Goal: Task Accomplishment & Management: Use online tool/utility

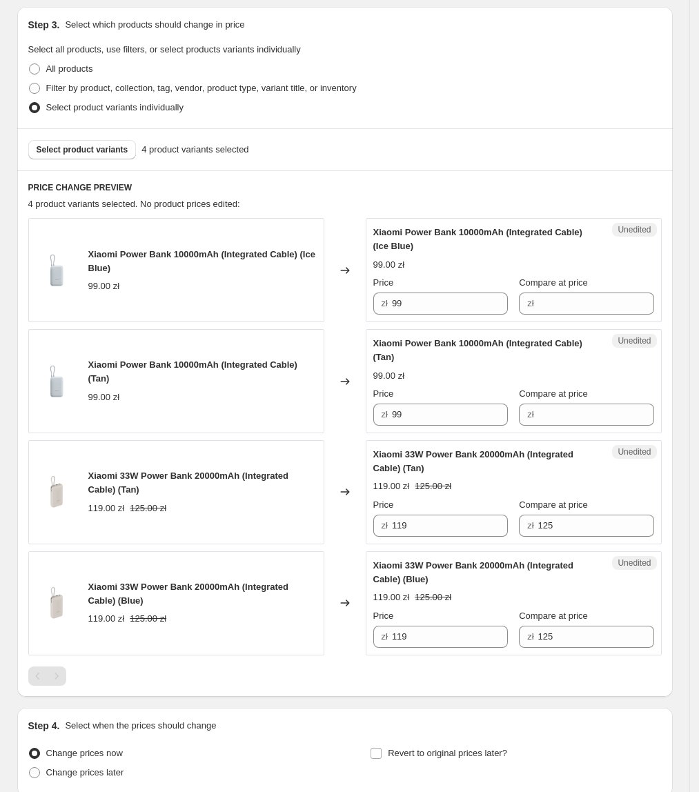
scroll to position [290, 0]
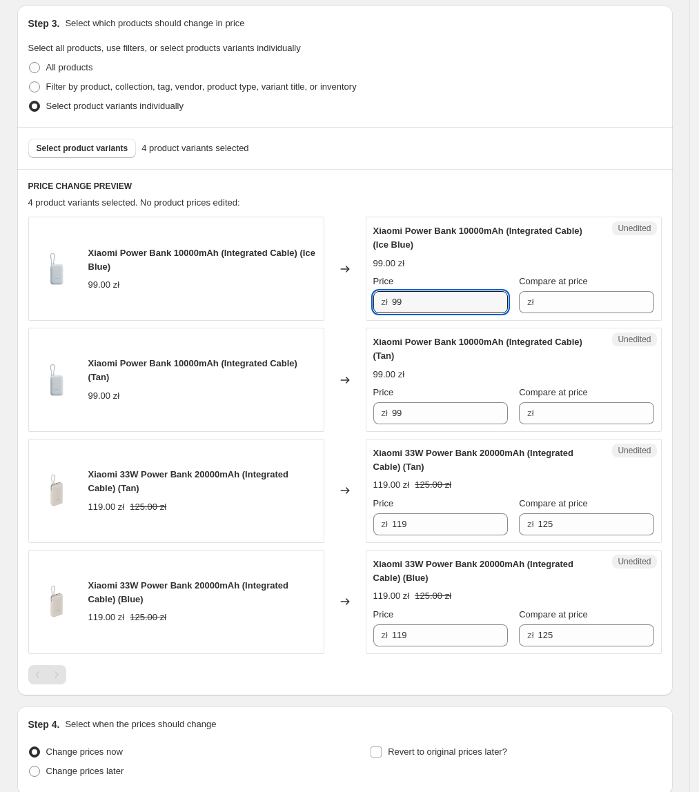
drag, startPoint x: 426, startPoint y: 302, endPoint x: 379, endPoint y: 308, distance: 47.9
click at [379, 308] on div "zł 99" at bounding box center [440, 302] width 134 height 22
click at [497, 257] on div "99.00 zł" at bounding box center [513, 264] width 281 height 14
drag, startPoint x: 457, startPoint y: 299, endPoint x: 392, endPoint y: 313, distance: 65.6
click at [392, 313] on div "zł 99" at bounding box center [440, 302] width 134 height 22
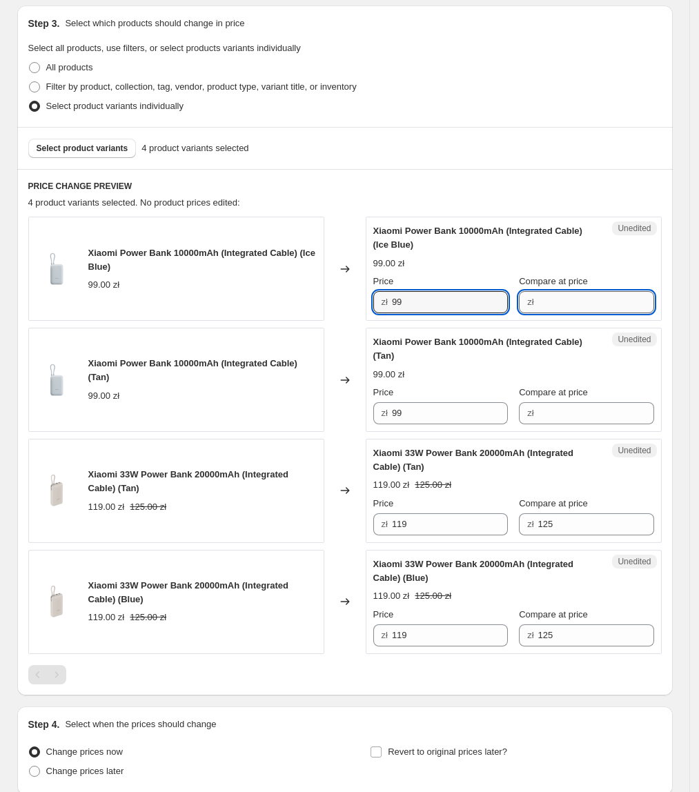
click at [575, 297] on input "Compare at price" at bounding box center [596, 302] width 116 height 22
paste input "99"
type input "99"
drag, startPoint x: 440, startPoint y: 298, endPoint x: 382, endPoint y: 316, distance: 60.6
click at [382, 316] on div "Success Edited Xiaomi Power Bank 10000mAh (Integrated Cable) (Ice Blue) 99.00 z…" at bounding box center [514, 269] width 296 height 104
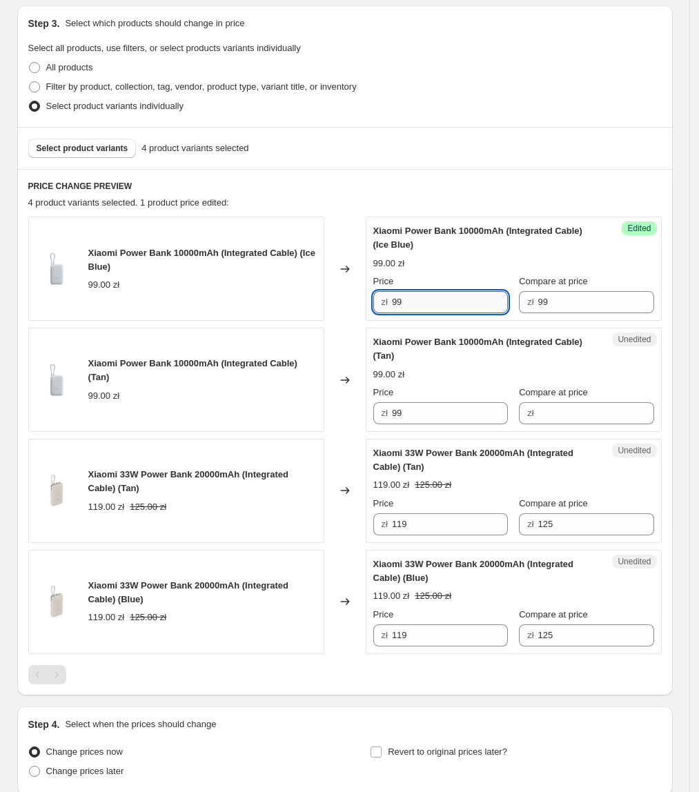
click at [429, 305] on input "99" at bounding box center [450, 302] width 116 height 22
drag, startPoint x: 436, startPoint y: 305, endPoint x: 392, endPoint y: 305, distance: 43.5
click at [392, 305] on div "zł 99" at bounding box center [440, 302] width 134 height 22
type input "70"
click at [346, 384] on icon at bounding box center [345, 380] width 14 height 14
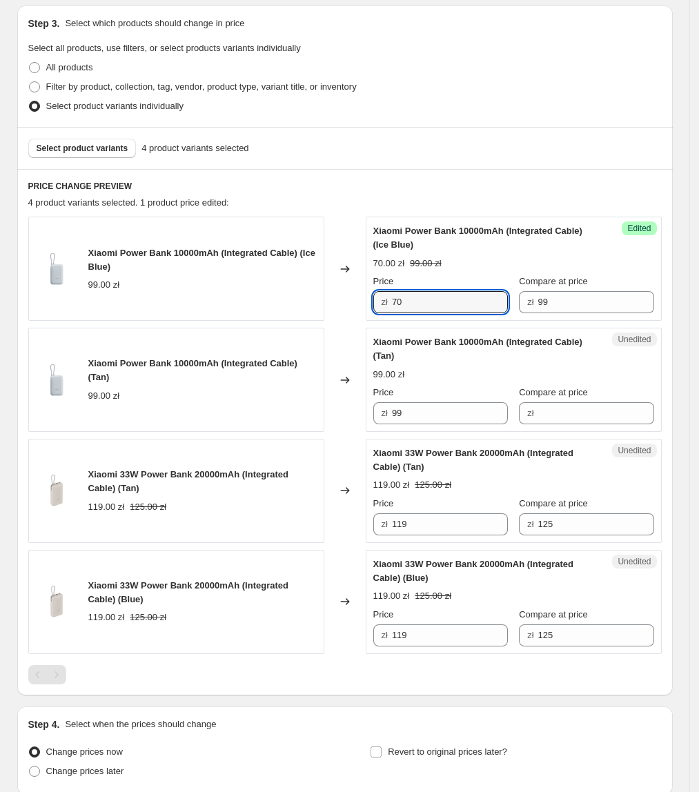
drag, startPoint x: 469, startPoint y: 306, endPoint x: 452, endPoint y: 363, distance: 58.9
click at [355, 312] on div "Xiaomi Power Bank 10000mAh (Integrated Cable) (Ice Blue) 99.00 zł Changed to Su…" at bounding box center [344, 269] width 633 height 104
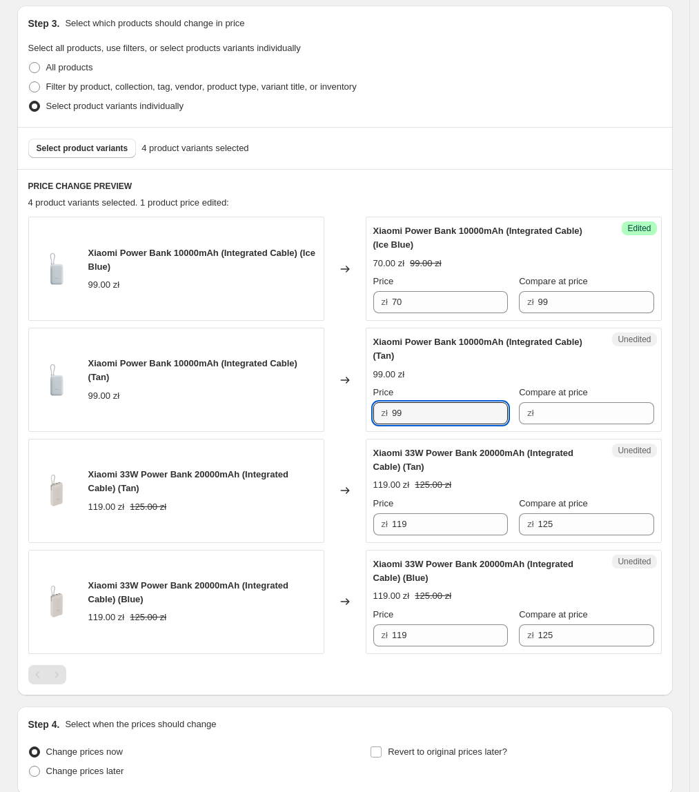
paste input "70"
drag, startPoint x: 481, startPoint y: 406, endPoint x: 306, endPoint y: 419, distance: 175.0
click at [306, 419] on div "Xiaomi Power Bank 10000mAh (Integrated Cable) (Tan) 99.00 zł Changed to Unedite…" at bounding box center [344, 380] width 633 height 104
type input "70"
click at [309, 420] on div "Xiaomi Power Bank 10000mAh (Integrated Cable) (Tan) 99.00 zł" at bounding box center [176, 380] width 296 height 104
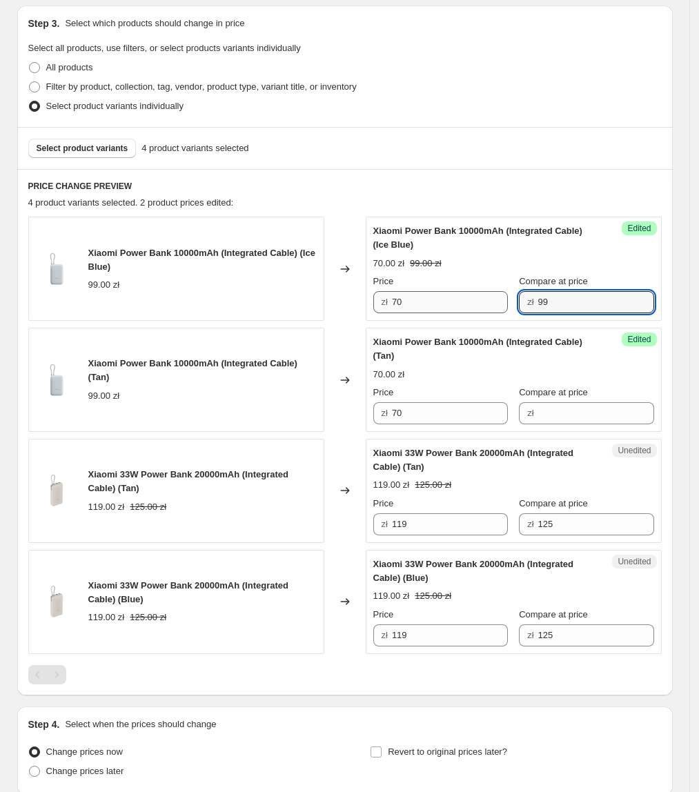
drag, startPoint x: 558, startPoint y: 310, endPoint x: 472, endPoint y: 310, distance: 86.2
click at [472, 310] on div "Price zł 70 Compare at price zł 99" at bounding box center [513, 294] width 281 height 39
click at [588, 421] on input "Compare at price" at bounding box center [596, 413] width 116 height 22
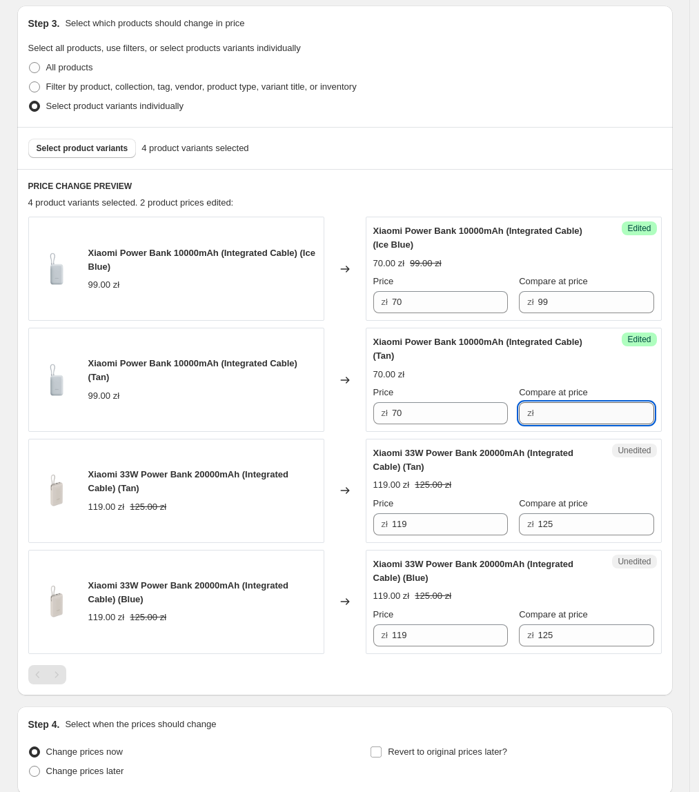
paste input "99"
type input "99"
click at [332, 441] on div "Changed to" at bounding box center [344, 491] width 41 height 104
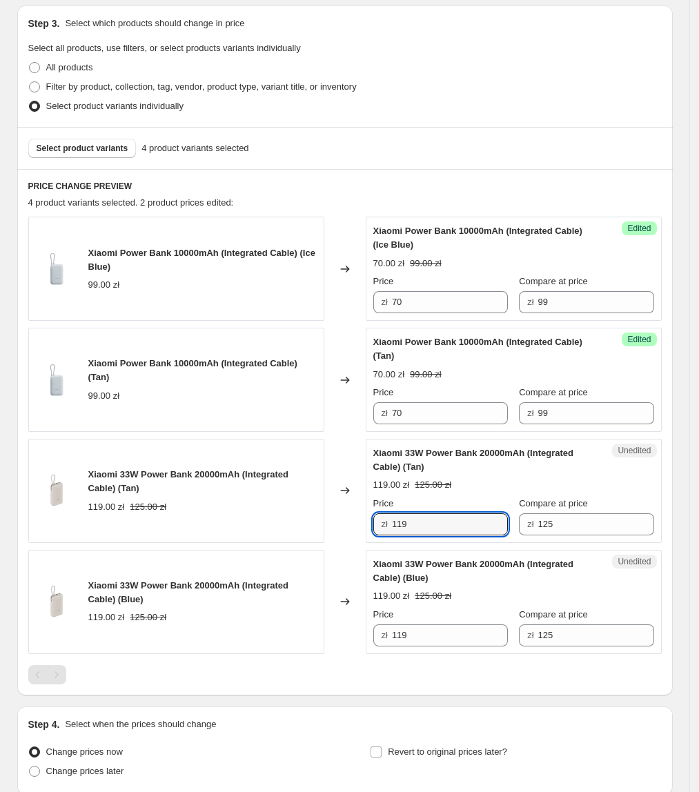
drag, startPoint x: 498, startPoint y: 530, endPoint x: 340, endPoint y: 544, distance: 158.5
click at [340, 543] on div "Xiaomi 33W Power Bank 20000mAh (Integrated Cable) (Tan) 119.00 zł 125.00 zł Cha…" at bounding box center [344, 491] width 633 height 104
type input "110"
click at [355, 555] on div "Changed to" at bounding box center [344, 602] width 41 height 104
drag, startPoint x: 450, startPoint y: 532, endPoint x: 373, endPoint y: 533, distance: 76.6
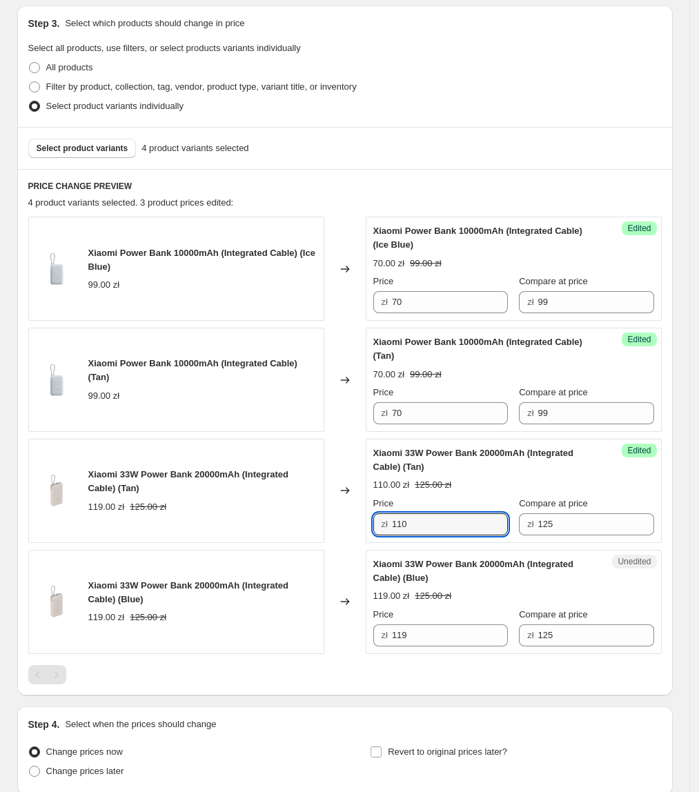
click at [373, 533] on div "Success Edited [PERSON_NAME] 33W Power Bank 20000mAh (Integrated Cable) (Tan) 1…" at bounding box center [514, 491] width 296 height 104
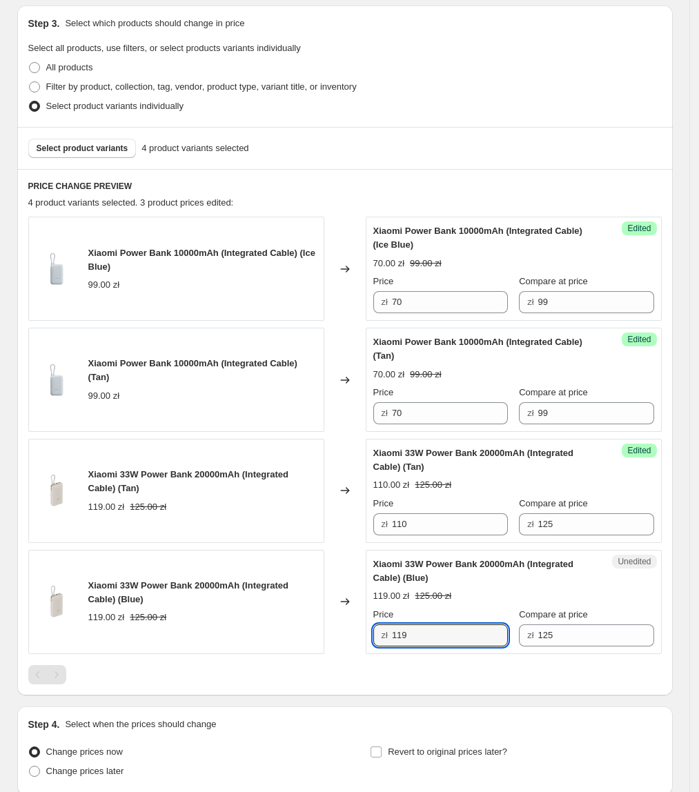
paste input "0"
drag, startPoint x: 445, startPoint y: 632, endPoint x: 350, endPoint y: 629, distance: 94.5
click at [352, 629] on div "Xiaomi 33W Power Bank 20000mAh (Integrated Cable) (Blue) 119.00 zł 125.00 zł Ch…" at bounding box center [344, 602] width 633 height 104
type input "110"
click at [343, 632] on div "Changed to" at bounding box center [344, 602] width 41 height 104
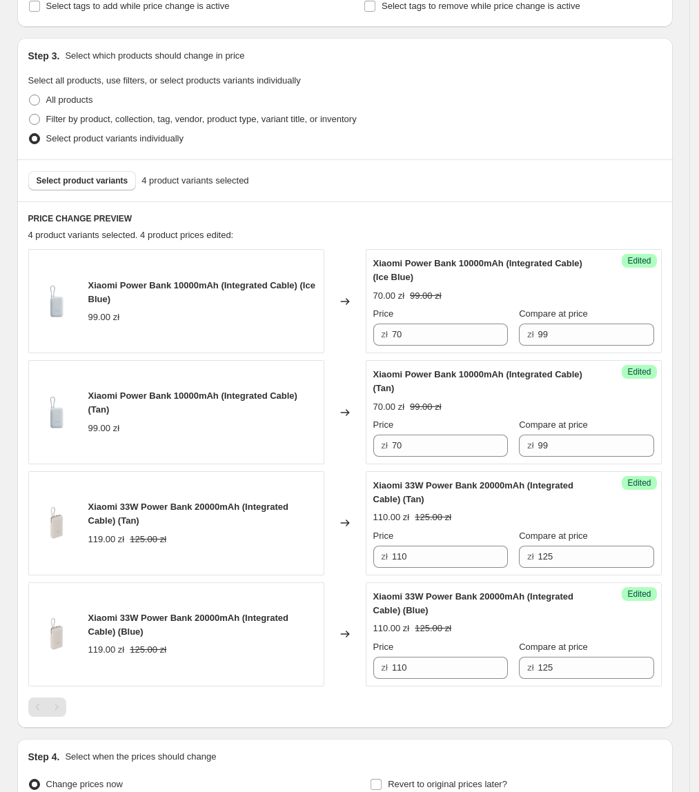
scroll to position [409, 0]
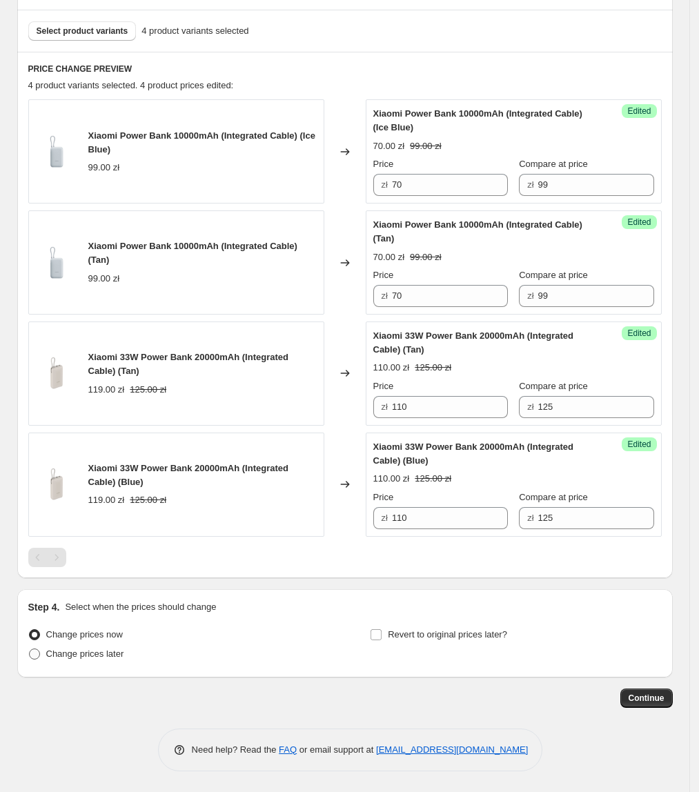
click at [106, 644] on label "Change prices later" at bounding box center [76, 653] width 96 height 19
click at [30, 648] on input "Change prices later" at bounding box center [29, 648] width 1 height 1
radio input "true"
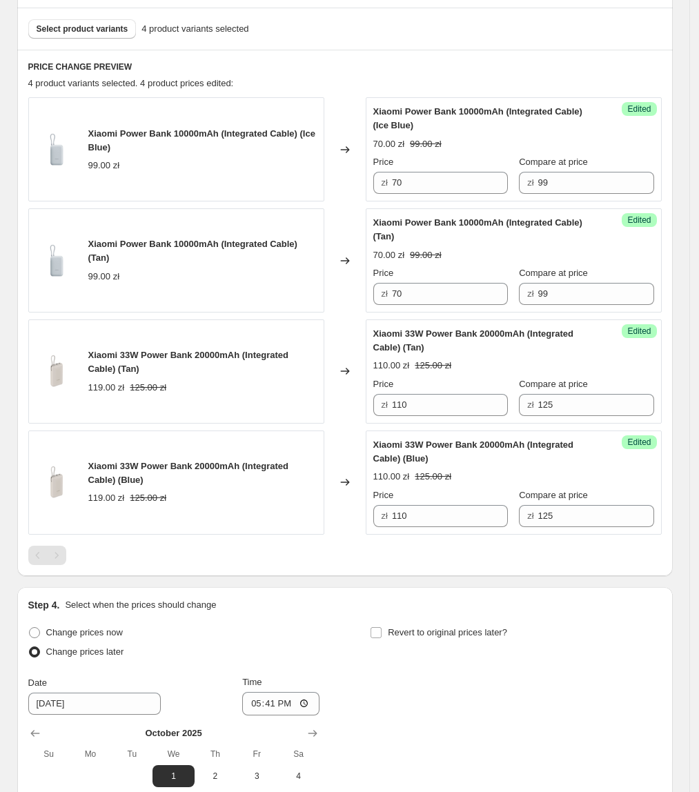
scroll to position [561, 0]
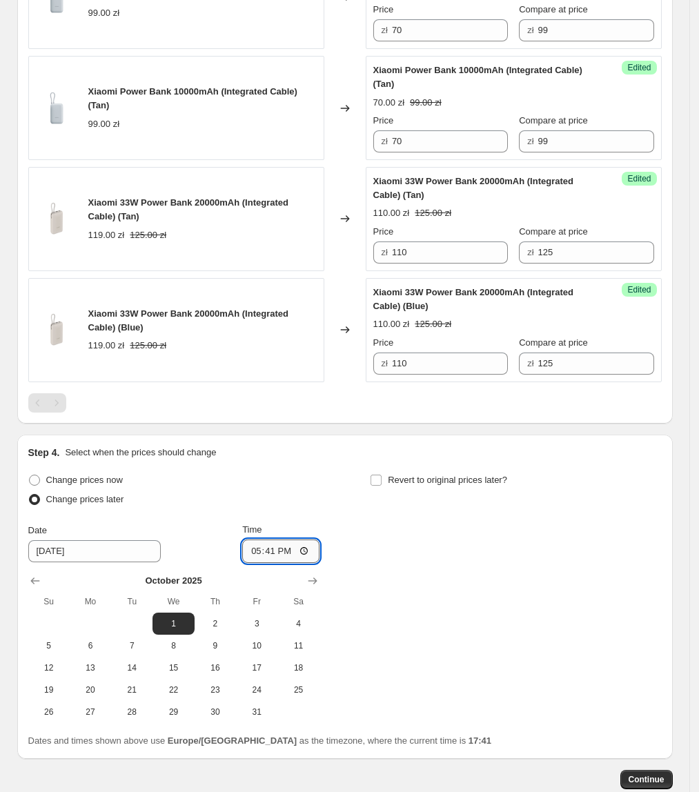
click at [277, 556] on input "17:41" at bounding box center [280, 550] width 77 height 23
type input "08:00"
click at [464, 566] on div "Change prices now Change prices later Date [DATE] Time 08:00 [DATE] Su Mo Tu We…" at bounding box center [344, 596] width 633 height 252
click at [469, 484] on span "Revert to original prices later?" at bounding box center [447, 480] width 119 height 10
click at [381, 484] on input "Revert to original prices later?" at bounding box center [375, 480] width 11 height 11
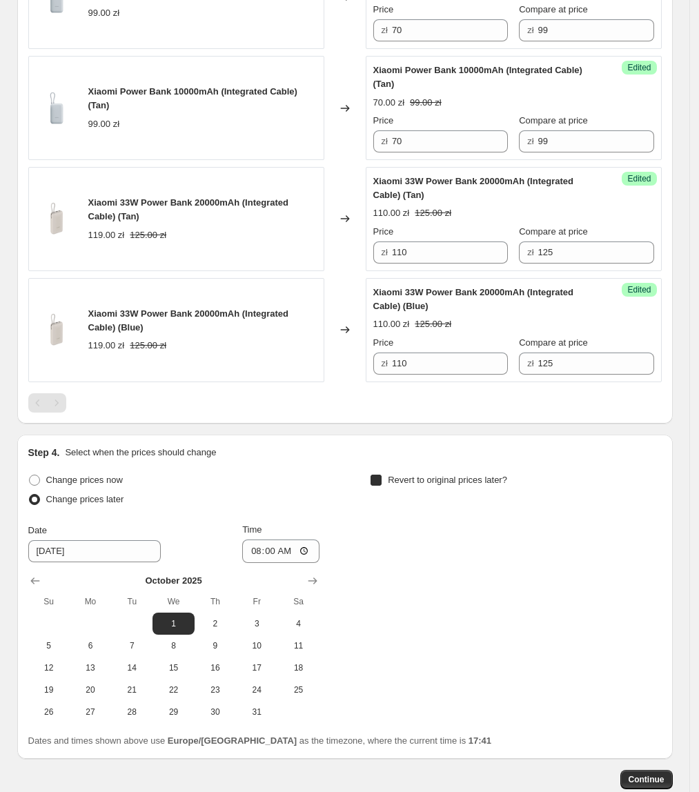
checkbox input "true"
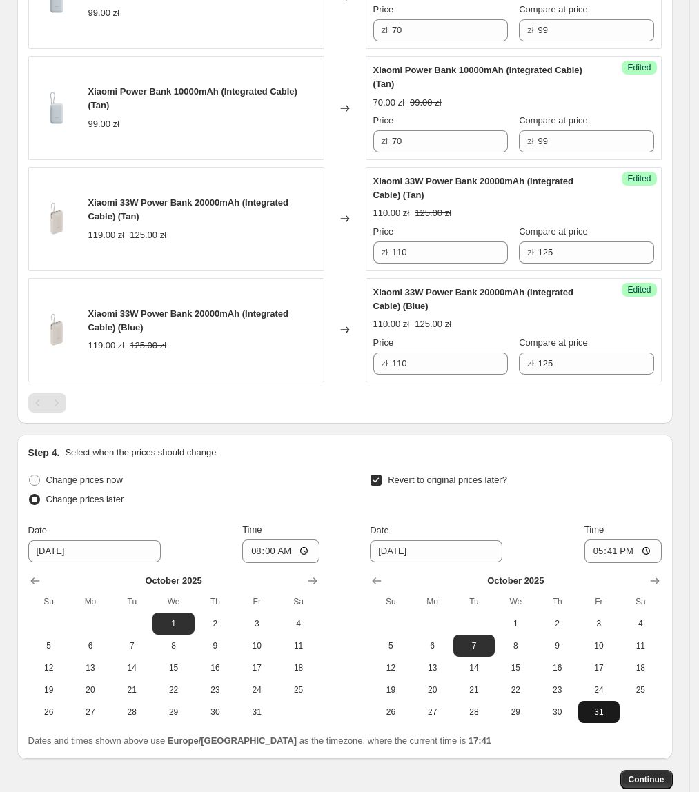
click at [589, 721] on button "31" at bounding box center [598, 712] width 41 height 22
type input "[DATE]"
click at [621, 557] on input "17:41" at bounding box center [622, 550] width 77 height 23
type input "23:55"
click at [604, 525] on span "Time" at bounding box center [593, 529] width 19 height 10
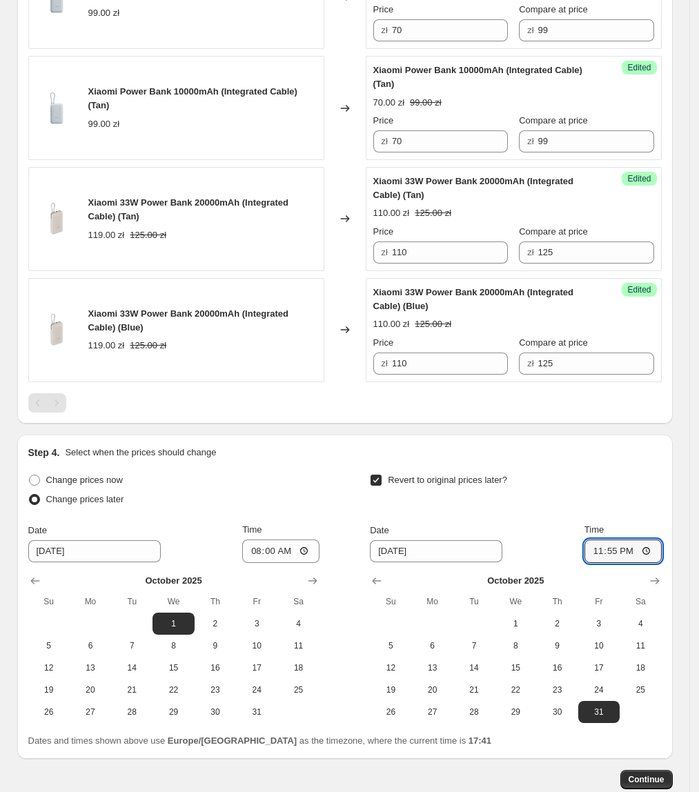
click at [621, 539] on input "23:55" at bounding box center [622, 550] width 77 height 23
click at [572, 517] on div "Revert to original prices later? Date [DATE] Time 23:55 [DATE] Su Mo Tu We Th F…" at bounding box center [515, 596] width 291 height 252
click at [647, 770] on button "Continue" at bounding box center [646, 779] width 52 height 19
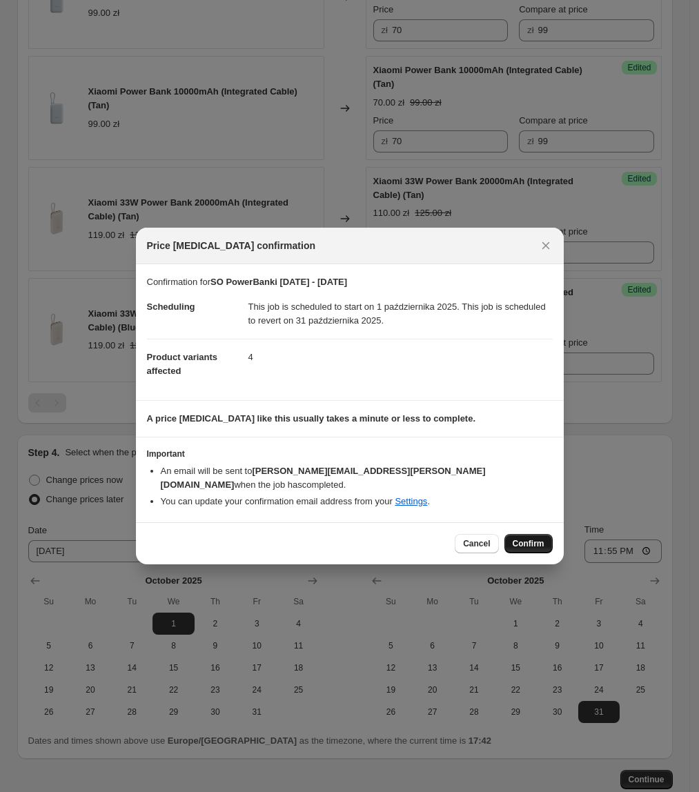
click at [517, 543] on button "Confirm" at bounding box center [528, 543] width 48 height 19
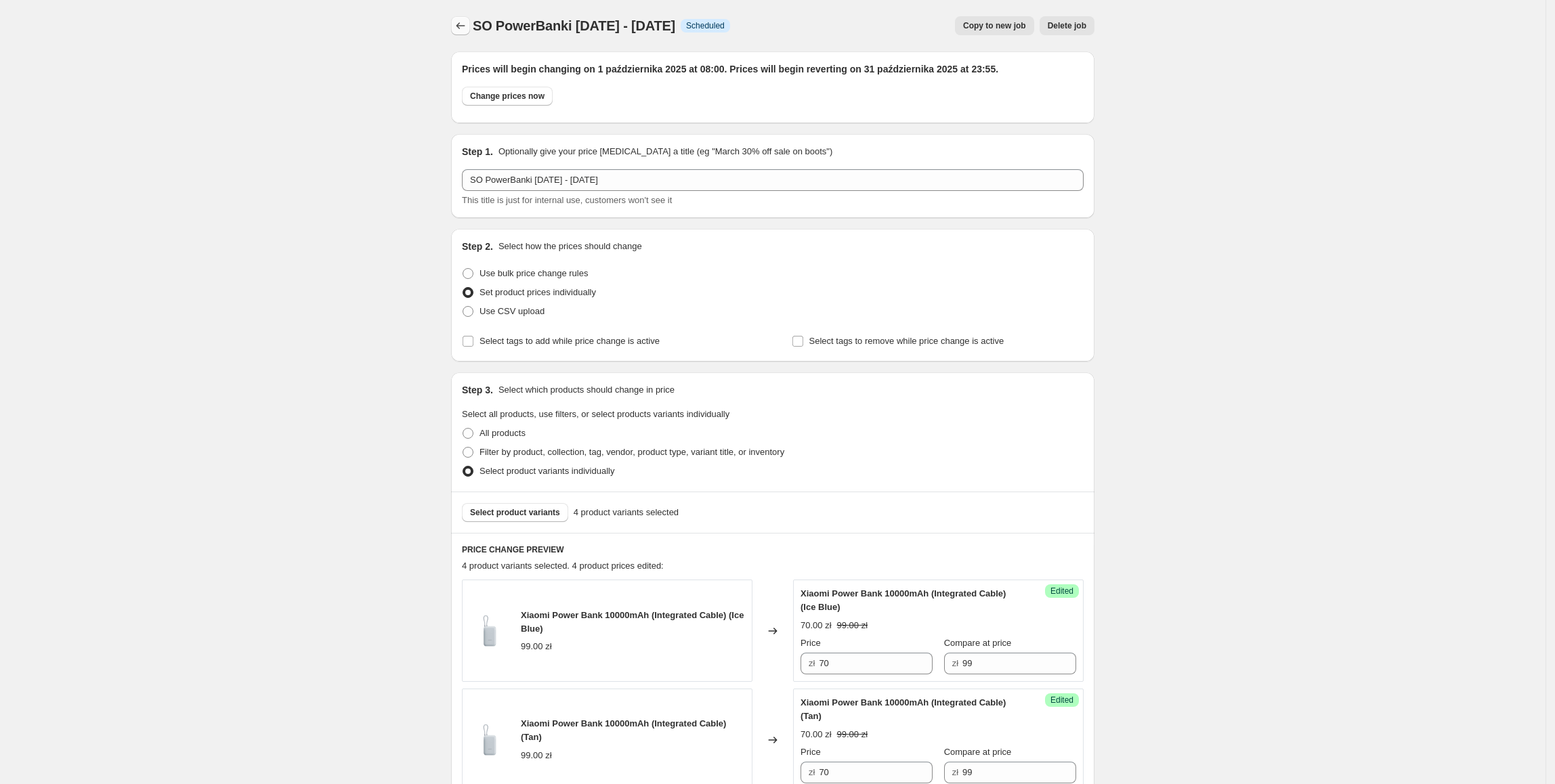
click at [467, 29] on icon "Price change jobs" at bounding box center [460, 26] width 14 height 14
